Goal: Ask a question

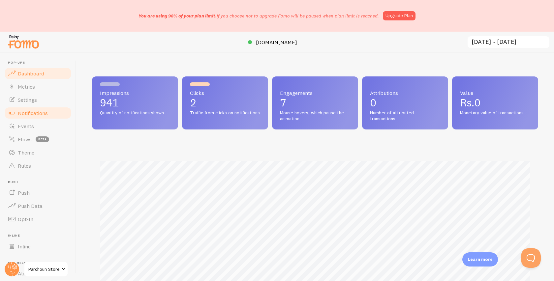
click at [34, 112] on span "Notifications" at bounding box center [33, 113] width 30 height 7
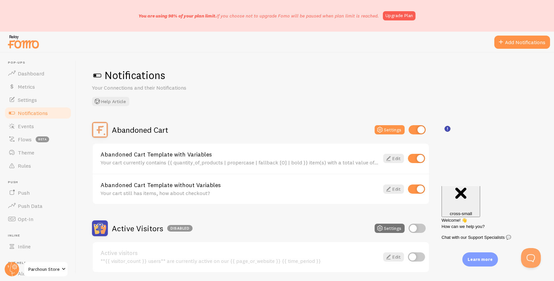
click at [420, 134] on input "checkbox" at bounding box center [417, 129] width 17 height 9
checkbox input "false"
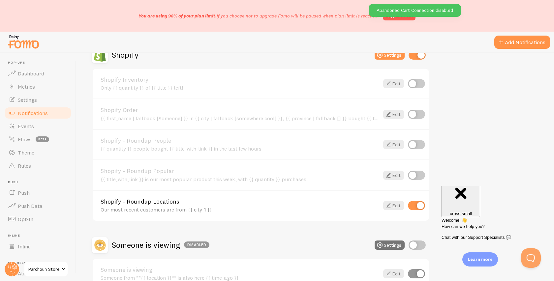
scroll to position [214, 0]
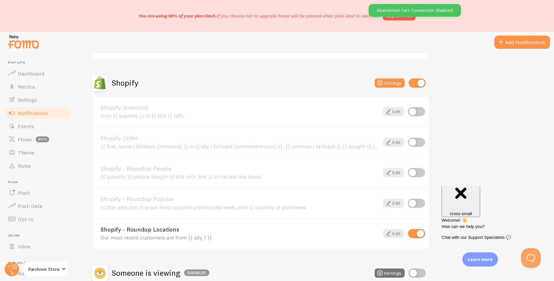
click at [416, 81] on input "checkbox" at bounding box center [417, 82] width 17 height 9
checkbox input "false"
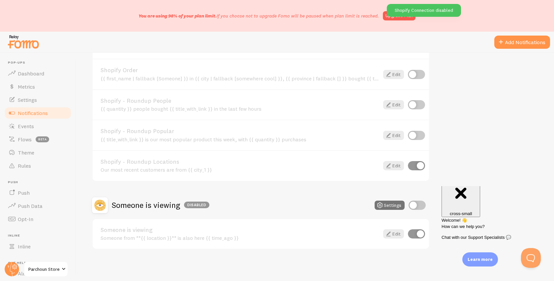
scroll to position [0, 0]
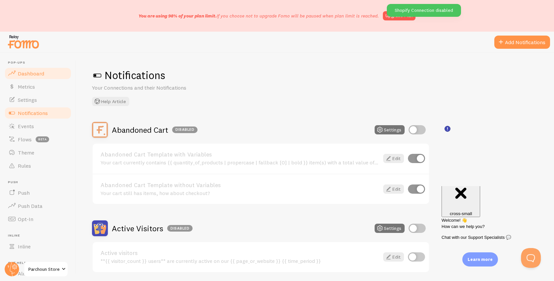
click at [32, 71] on span "Dashboard" at bounding box center [31, 73] width 26 height 7
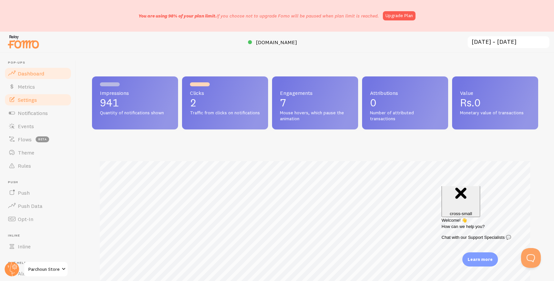
click at [31, 101] on span "Settings" at bounding box center [27, 100] width 19 height 7
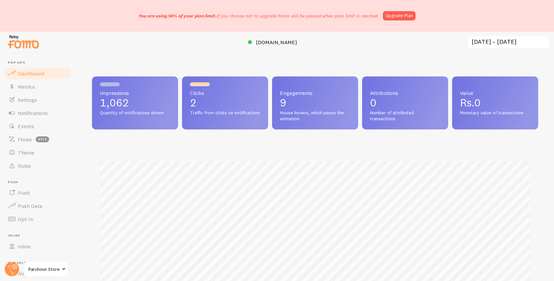
scroll to position [173, 446]
click at [294, 44] on span "[DOMAIN_NAME]" at bounding box center [276, 42] width 41 height 7
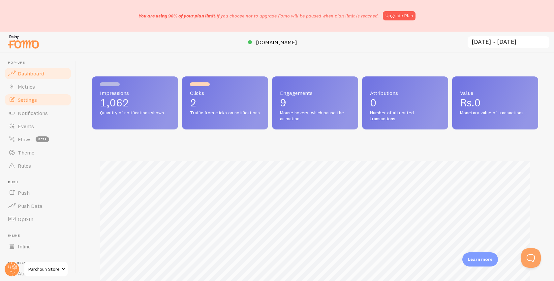
click at [31, 100] on span "Settings" at bounding box center [27, 100] width 19 height 7
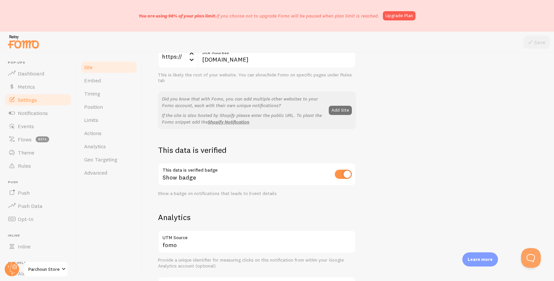
scroll to position [106, 0]
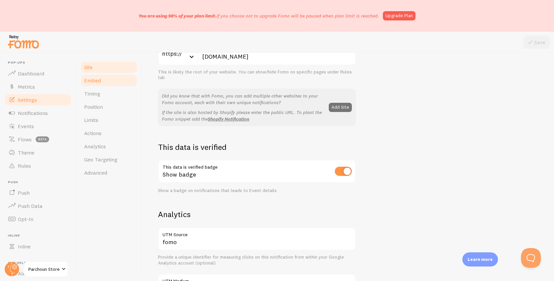
click at [93, 82] on span "Embed" at bounding box center [92, 80] width 17 height 7
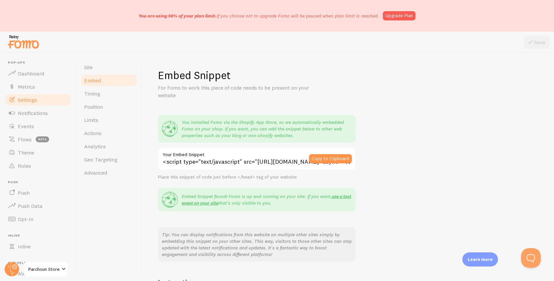
scroll to position [104, 0]
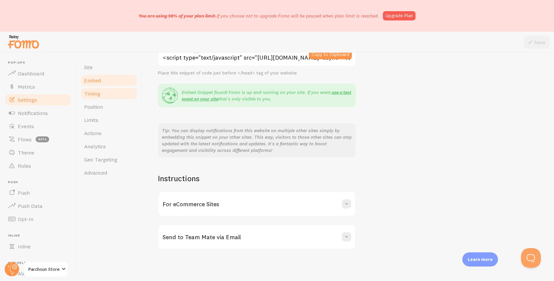
click at [107, 92] on link "Timing" at bounding box center [109, 93] width 58 height 13
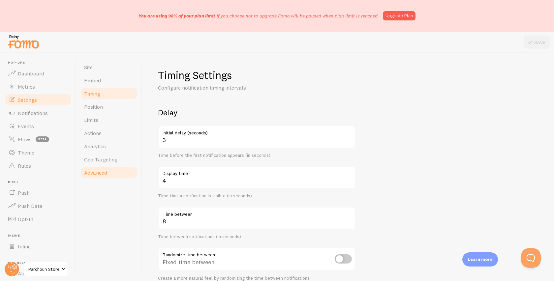
click at [99, 174] on span "Advanced" at bounding box center [95, 173] width 23 height 7
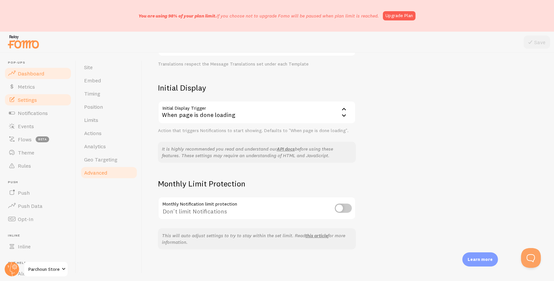
click at [32, 71] on span "Dashboard" at bounding box center [31, 73] width 26 height 7
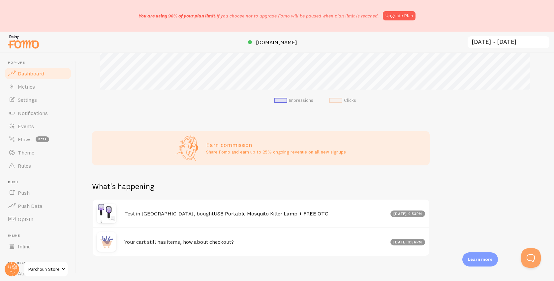
scroll to position [210, 0]
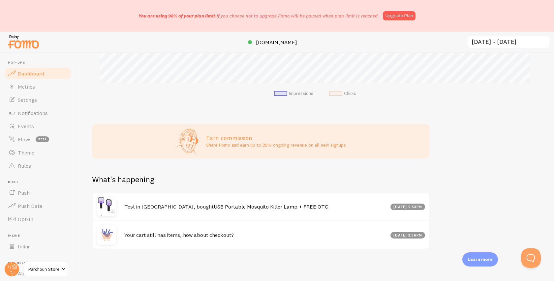
click at [247, 219] on div "Test in Lahore, bought USB Portable Mosquito Killer Lamp + FREE OTG Sep 26th @ …" at bounding box center [261, 207] width 336 height 28
click at [326, 209] on h4 "Test in Lahore, bought USB Portable Mosquito Killer Lamp + FREE OTG" at bounding box center [255, 206] width 262 height 7
click at [261, 201] on div "Test in Lahore, bought USB Portable Mosquito Killer Lamp + FREE OTG Sep 26th @ …" at bounding box center [261, 207] width 336 height 28
click at [249, 205] on link "USB Portable Mosquito Killer Lamp + FREE OTG" at bounding box center [271, 206] width 115 height 7
click at [112, 179] on h2 "What's happening" at bounding box center [123, 179] width 62 height 10
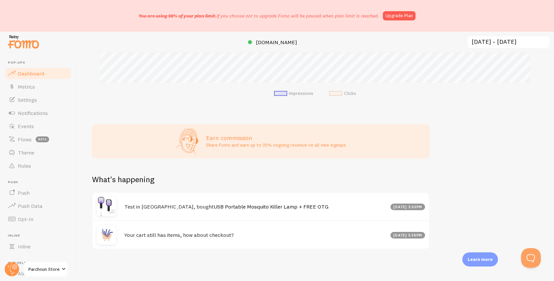
scroll to position [193, 0]
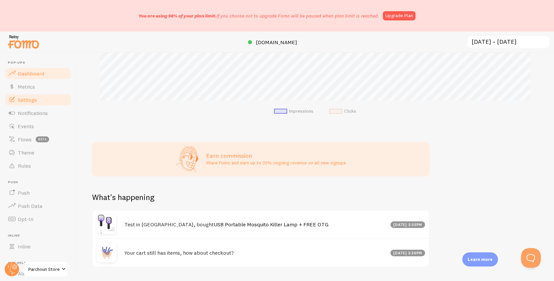
click at [21, 101] on span "Settings" at bounding box center [27, 100] width 19 height 7
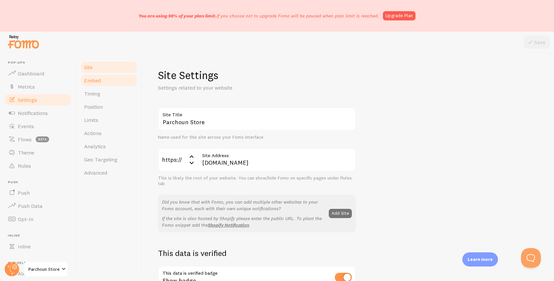
click at [102, 80] on link "Embed" at bounding box center [109, 80] width 58 height 13
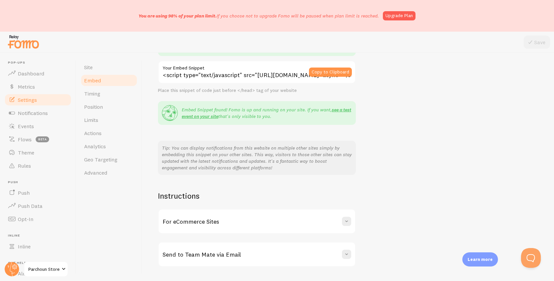
scroll to position [104, 0]
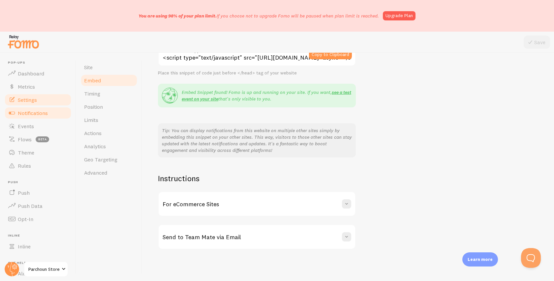
click at [24, 115] on span "Notifications" at bounding box center [33, 113] width 30 height 7
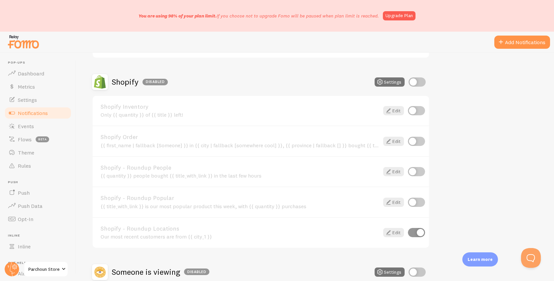
scroll to position [213, 0]
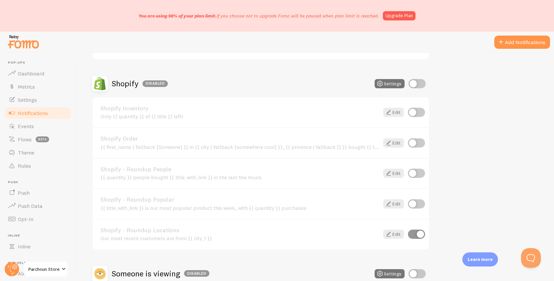
click at [415, 87] on input "checkbox" at bounding box center [417, 83] width 17 height 9
checkbox input "true"
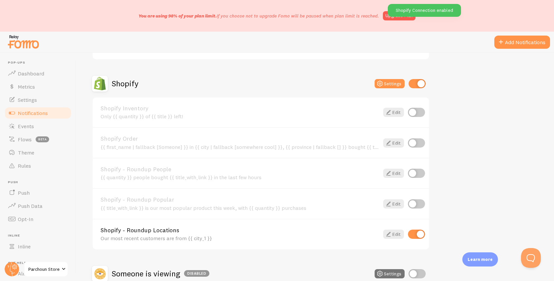
click at [422, 145] on input "checkbox" at bounding box center [416, 143] width 17 height 9
checkbox input "true"
click at [447, 160] on div "Abandoned Cart Disabled Settings Abandoned Cart Template with Variables Your ca…" at bounding box center [315, 113] width 446 height 409
click at [417, 81] on input "checkbox" at bounding box center [417, 83] width 17 height 9
checkbox input "false"
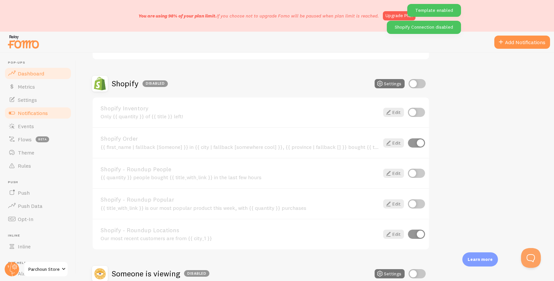
click at [38, 76] on span "Dashboard" at bounding box center [31, 73] width 26 height 7
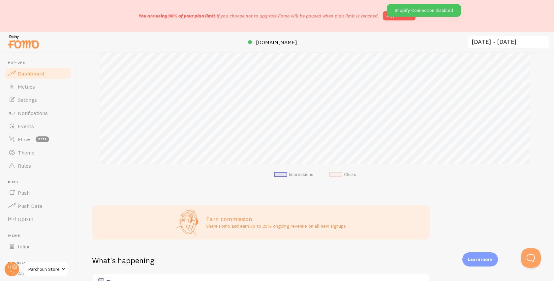
scroll to position [210, 0]
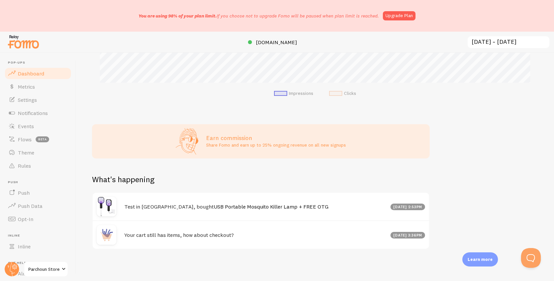
click at [212, 210] on div "Test in Lahore, bought USB Portable Mosquito Killer Lamp + FREE OTG Sep 26th @ …" at bounding box center [261, 207] width 336 height 28
click at [412, 207] on div "[DATE] 2:53pm" at bounding box center [407, 207] width 35 height 7
click at [10, 192] on span at bounding box center [12, 193] width 8 height 8
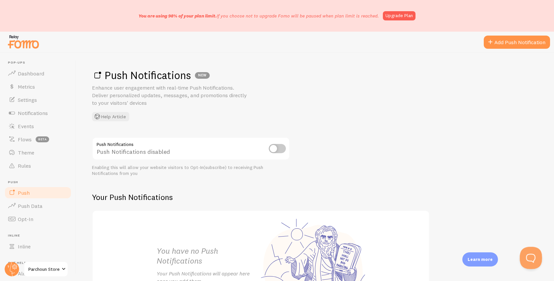
click at [535, 255] on button "Open Beacon popover" at bounding box center [530, 257] width 20 height 20
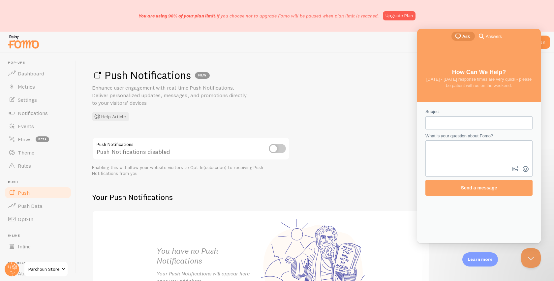
click at [434, 122] on input "Subject" at bounding box center [479, 123] width 97 height 12
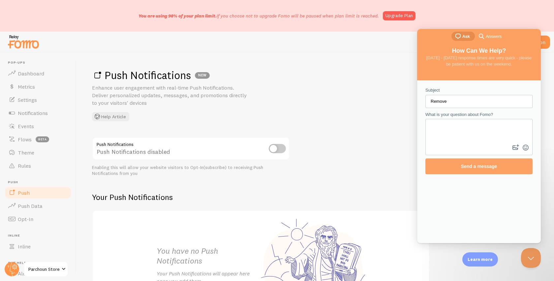
type input "Remove"
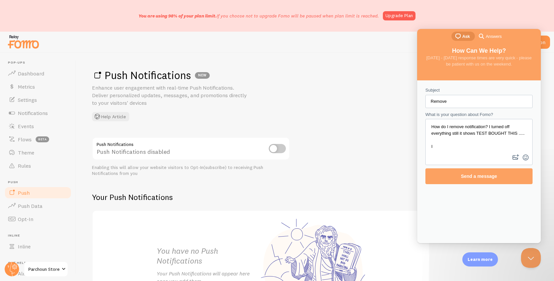
scroll to position [3, 0]
type textarea "How do I remove notification? I turned off everything still it shows TEST BOUGH…"
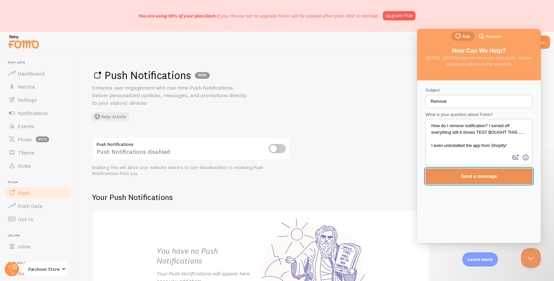
click at [456, 174] on span "Send a message" at bounding box center [479, 176] width 93 height 15
